Goal: Information Seeking & Learning: Learn about a topic

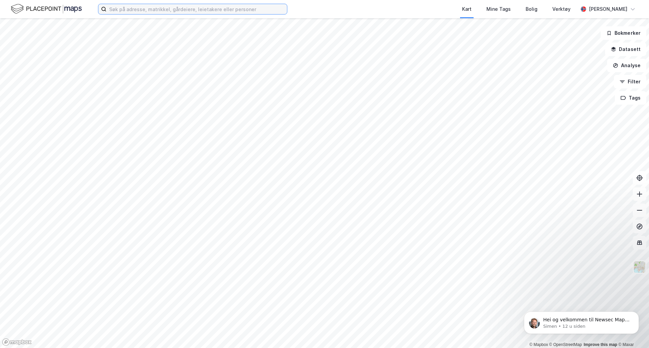
click at [192, 9] on input at bounding box center [196, 9] width 180 height 10
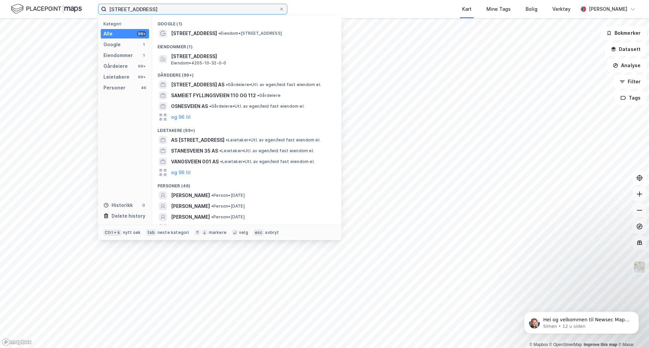
type input "[STREET_ADDRESS]"
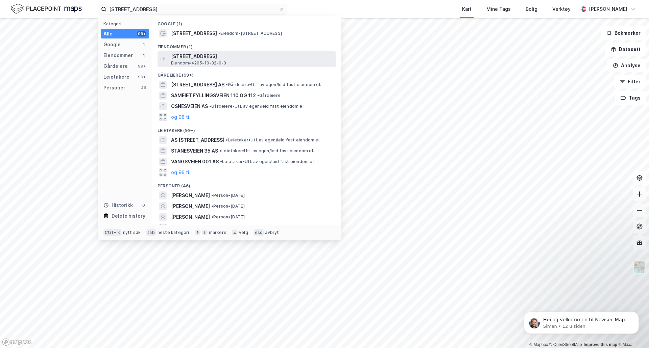
click at [190, 57] on span "[STREET_ADDRESS]" at bounding box center [252, 56] width 162 height 8
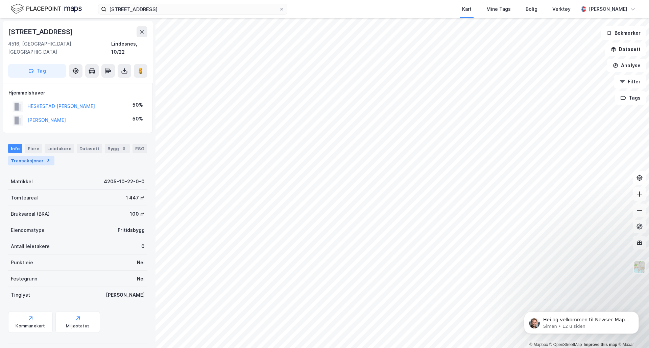
click at [34, 156] on div "Transaksjoner 3" at bounding box center [31, 160] width 46 height 9
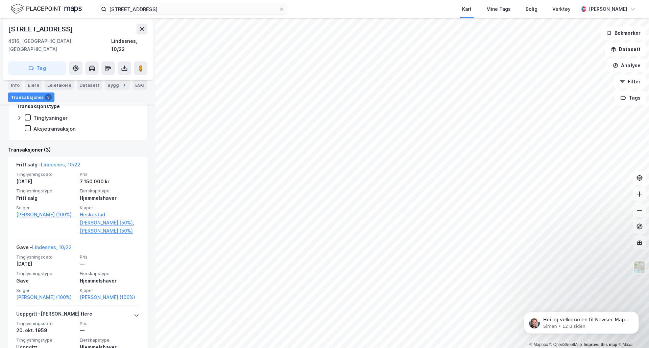
scroll to position [167, 0]
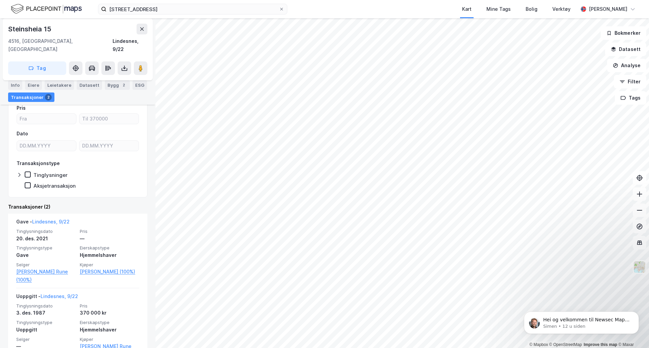
scroll to position [79, 0]
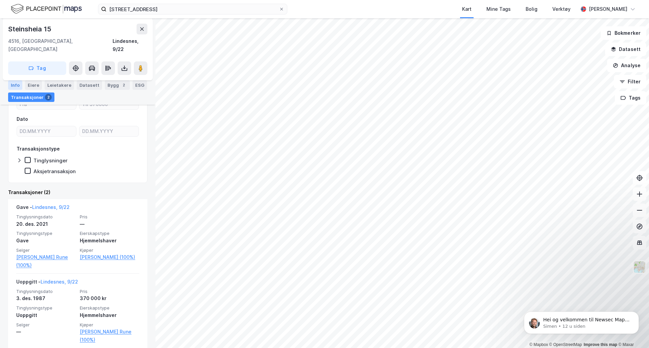
click at [15, 85] on div "Info" at bounding box center [15, 84] width 14 height 9
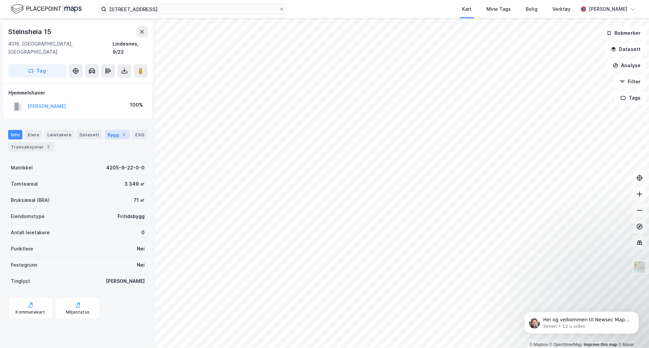
click at [106, 130] on div "Bygg 2" at bounding box center [117, 134] width 25 height 9
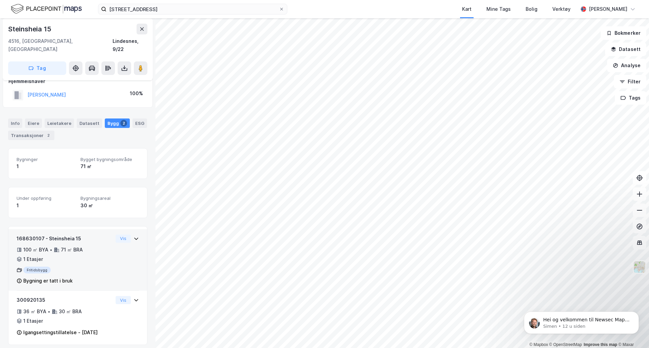
scroll to position [17, 0]
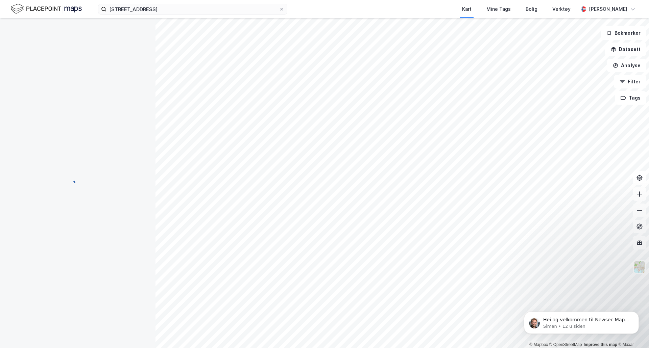
scroll to position [17, 0]
